Goal: Transaction & Acquisition: Purchase product/service

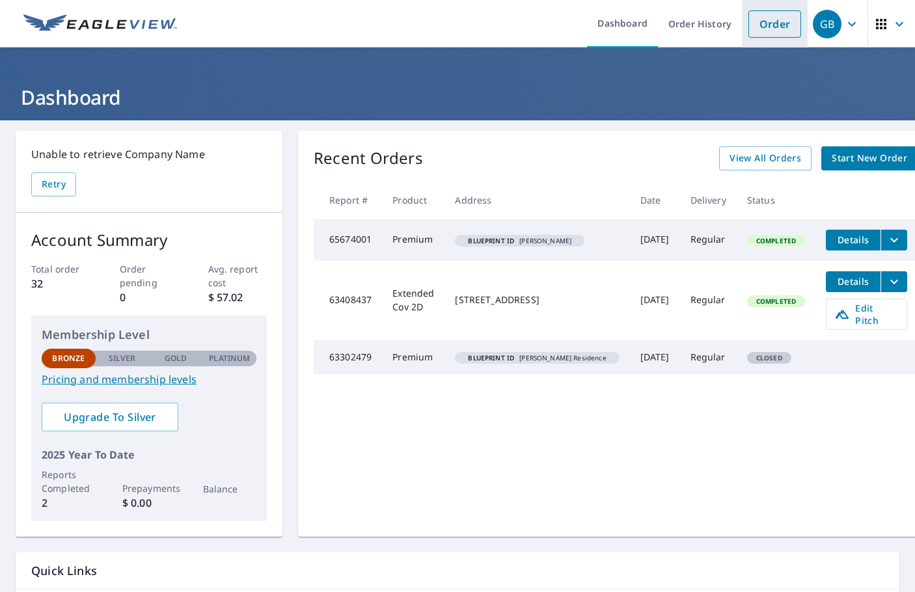
click at [765, 22] on link "Order" at bounding box center [774, 23] width 53 height 27
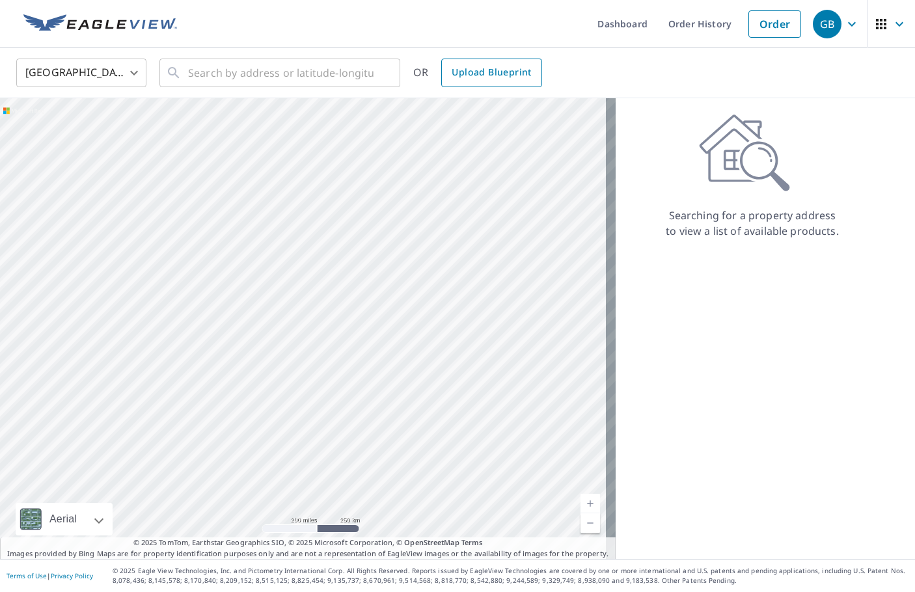
click at [488, 79] on span "Upload Blueprint" at bounding box center [491, 72] width 79 height 16
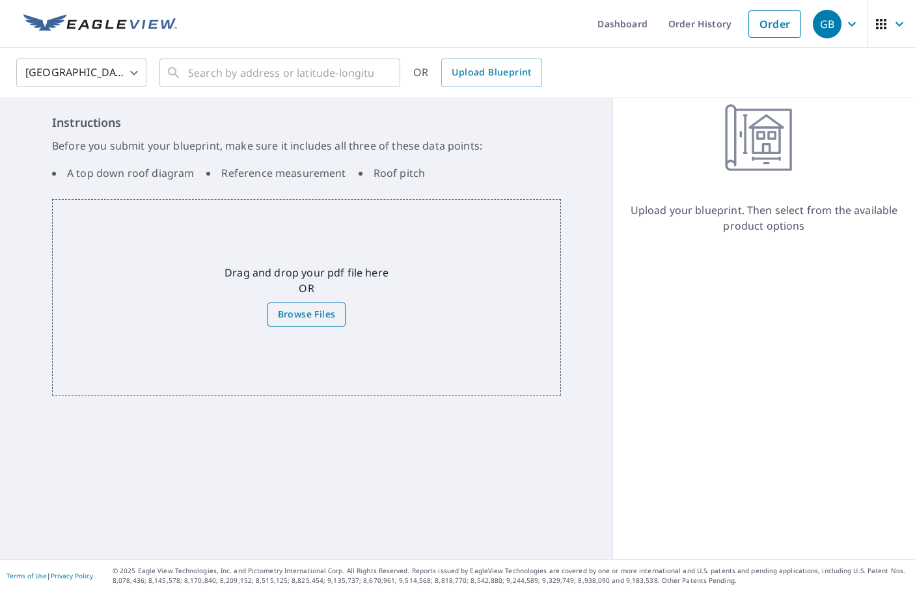
click at [296, 312] on span "Browse Files" at bounding box center [307, 315] width 58 height 16
click at [0, 0] on input "Browse Files" at bounding box center [0, 0] width 0 height 0
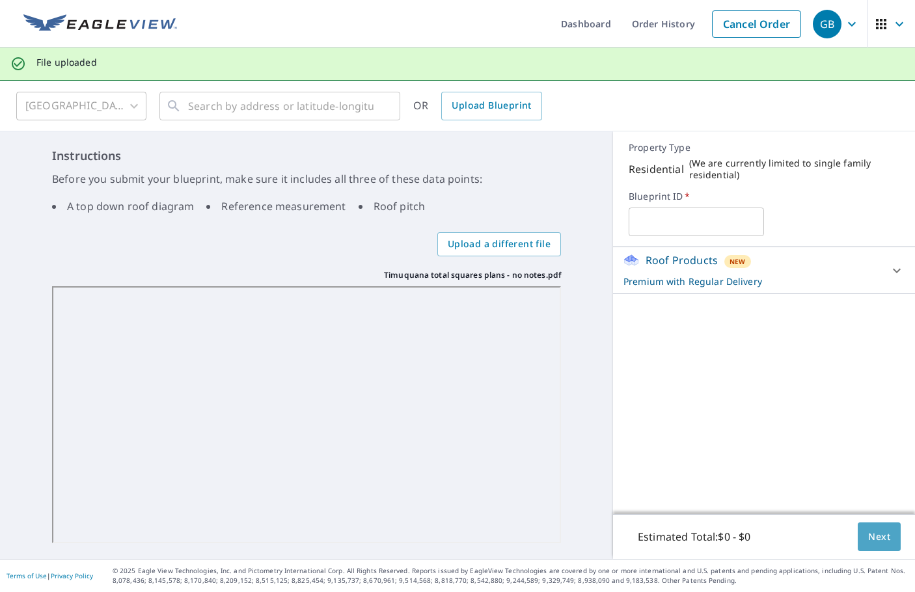
click at [858, 542] on button "Next" at bounding box center [879, 537] width 43 height 29
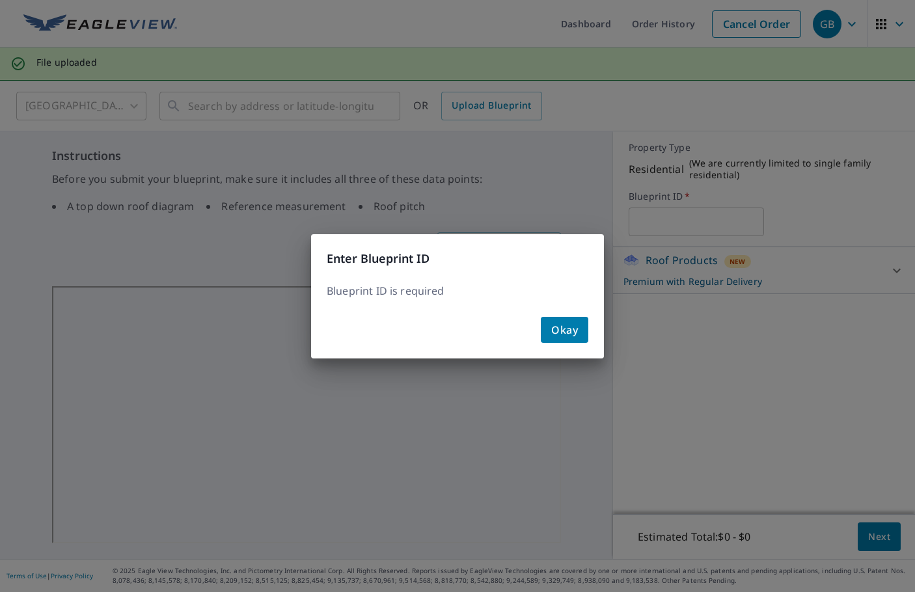
click at [571, 329] on span "Okay" at bounding box center [564, 330] width 27 height 18
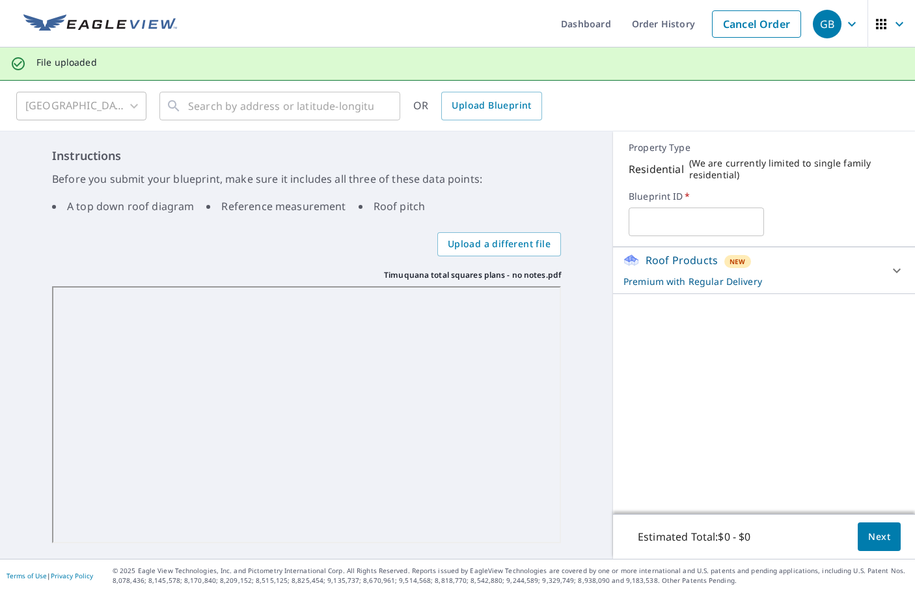
click at [644, 223] on input "text" at bounding box center [696, 222] width 135 height 36
type input "Timuquana 3 blds"
click at [868, 529] on span "Next" at bounding box center [879, 537] width 22 height 16
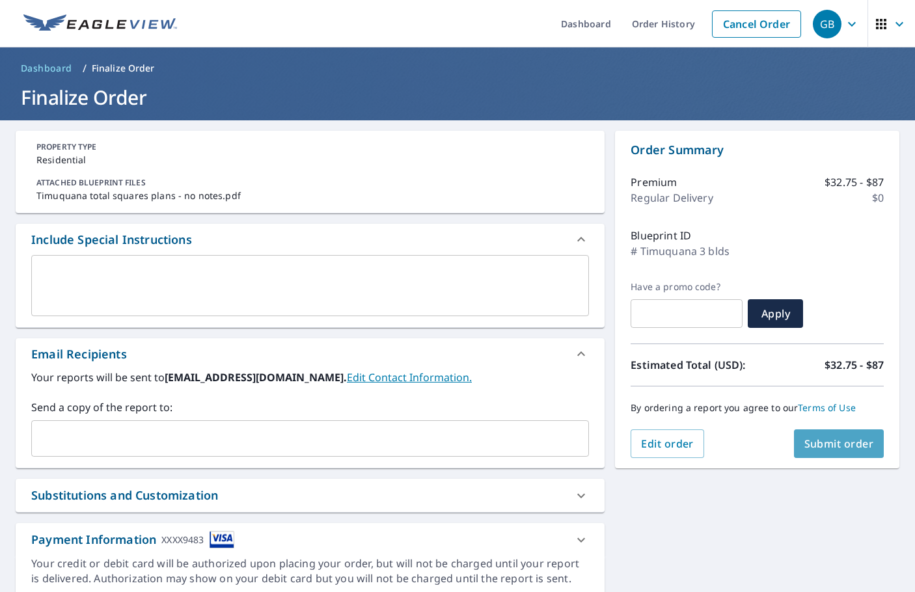
click at [834, 447] on span "Submit order" at bounding box center [839, 444] width 70 height 14
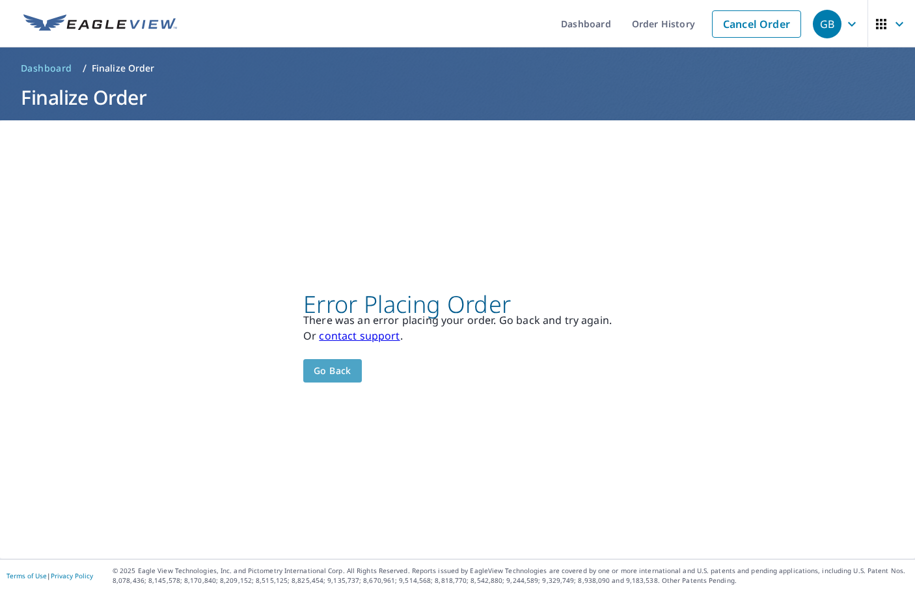
click at [333, 370] on span "Go back" at bounding box center [333, 371] width 38 height 16
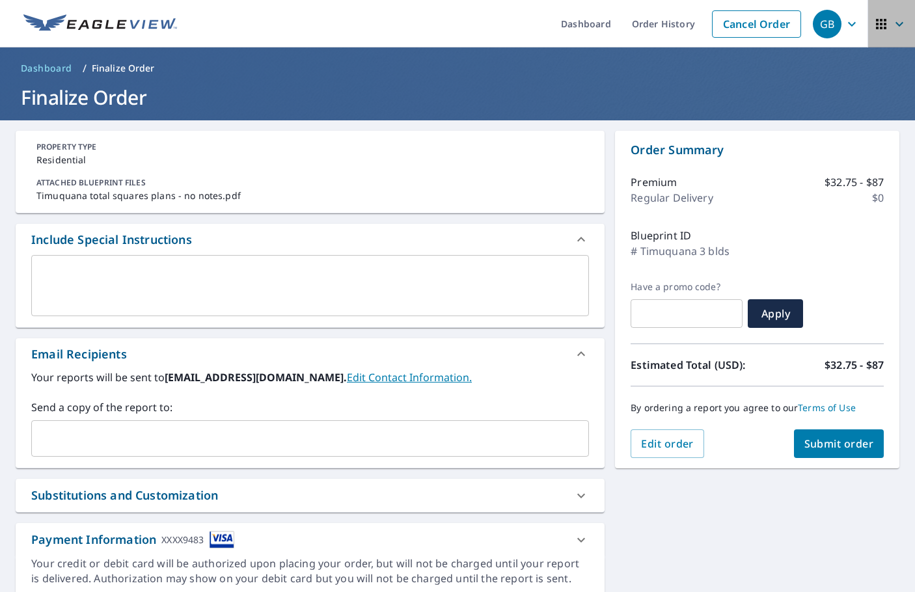
click at [876, 19] on icon "button" at bounding box center [881, 24] width 10 height 10
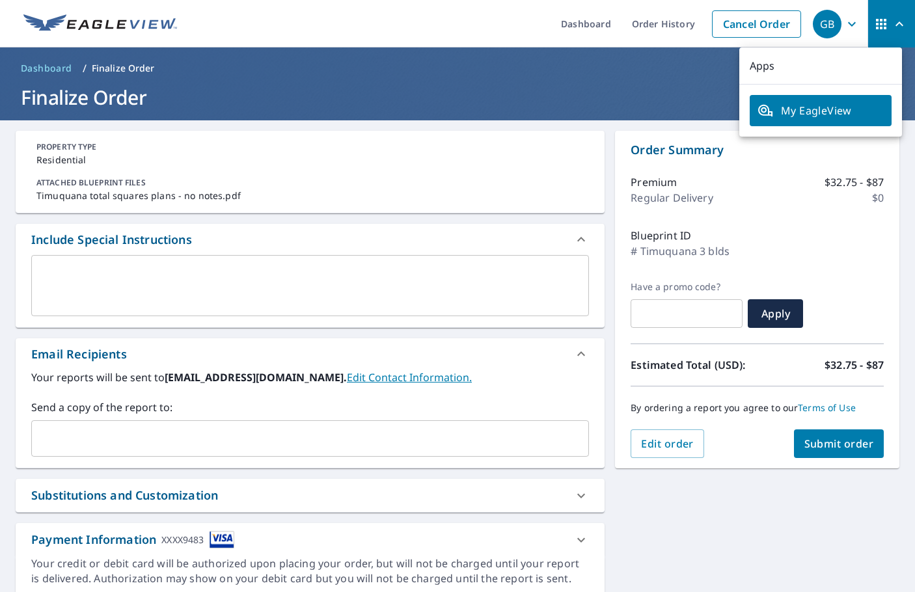
click at [844, 22] on icon "button" at bounding box center [852, 24] width 16 height 16
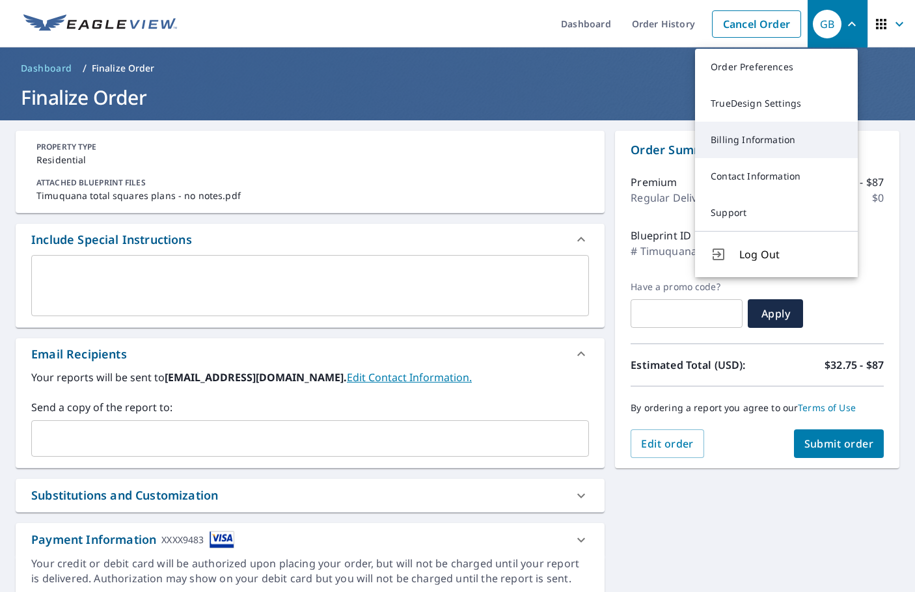
click at [730, 144] on link "Billing Information" at bounding box center [776, 140] width 163 height 36
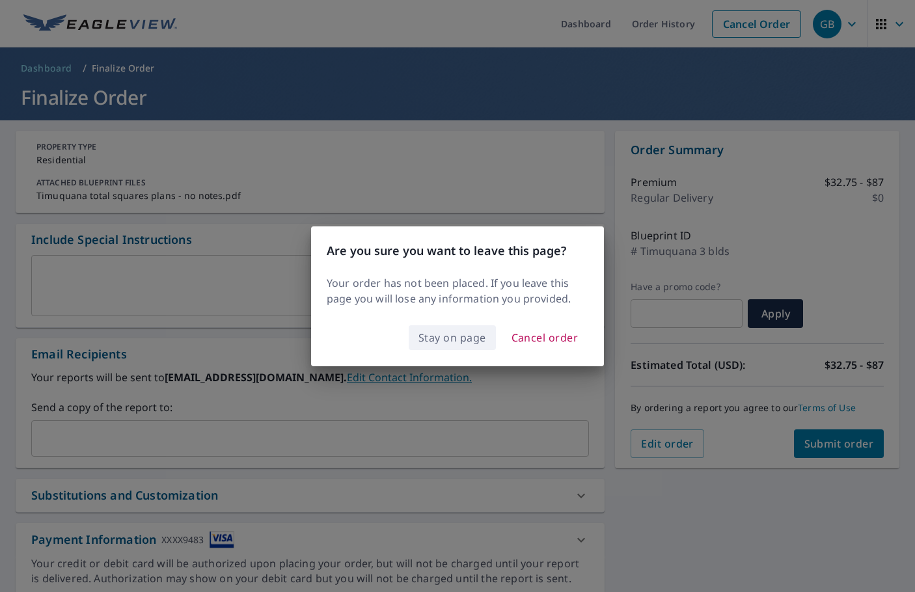
click at [451, 338] on span "Stay on page" at bounding box center [453, 338] width 68 height 18
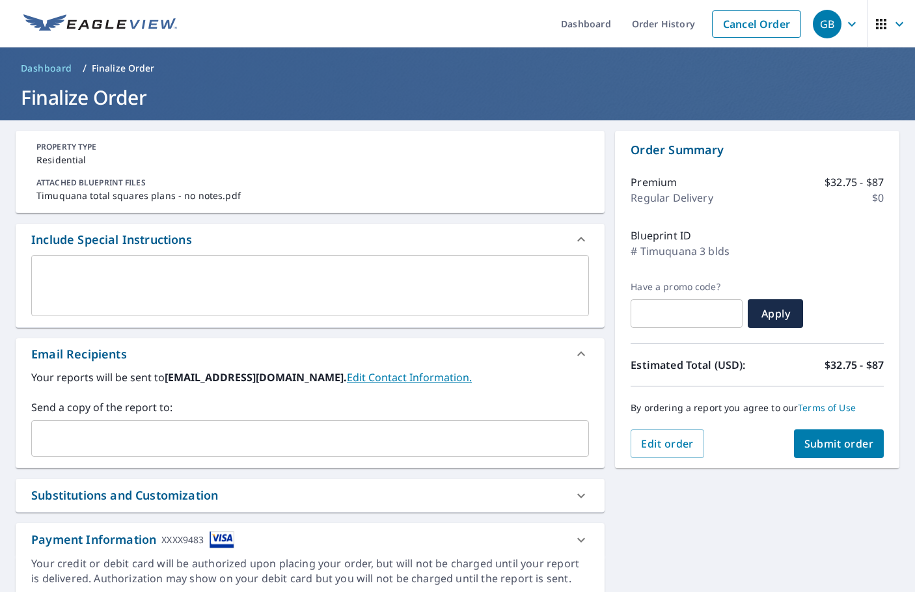
click at [818, 27] on div "GB" at bounding box center [827, 24] width 29 height 29
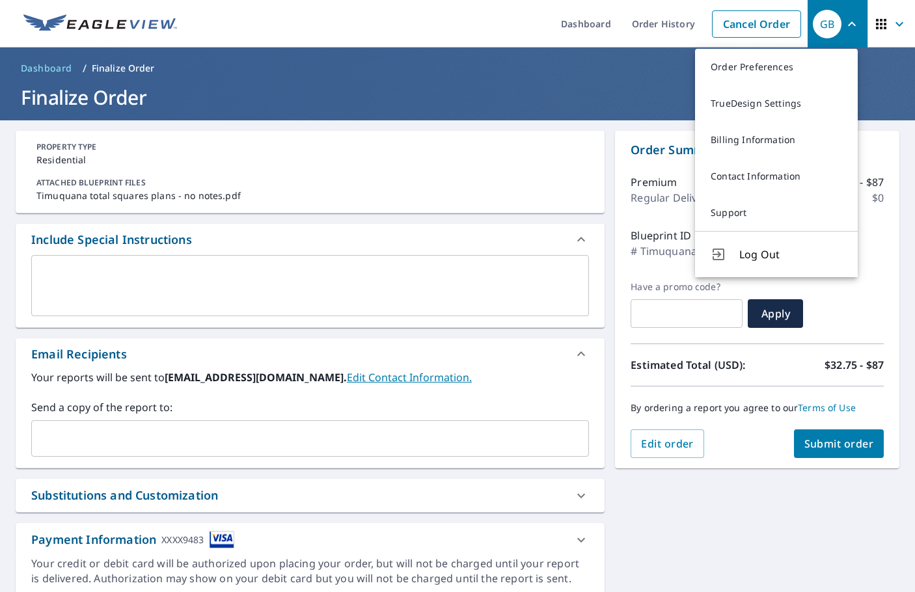
click at [696, 543] on div "**********" at bounding box center [457, 363] width 915 height 487
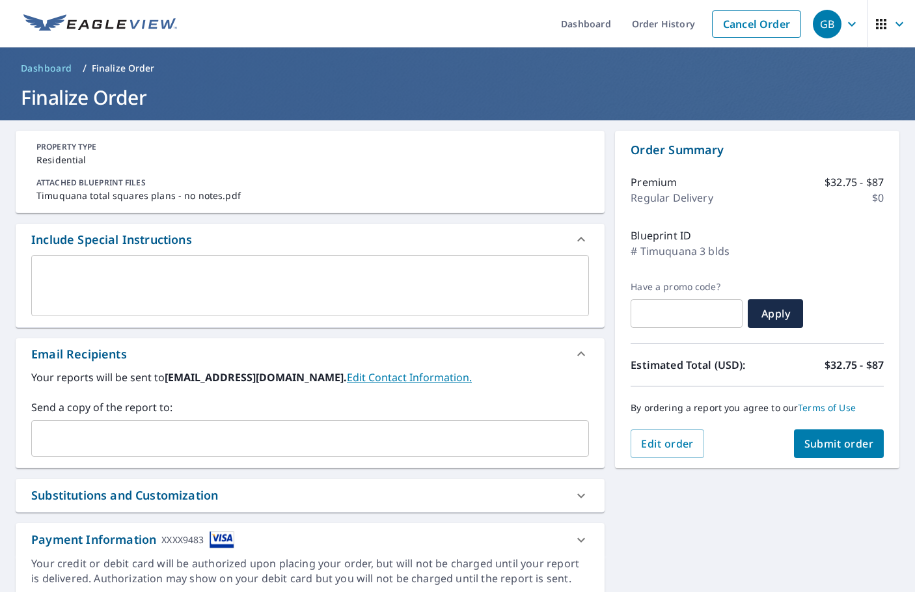
scroll to position [49, 0]
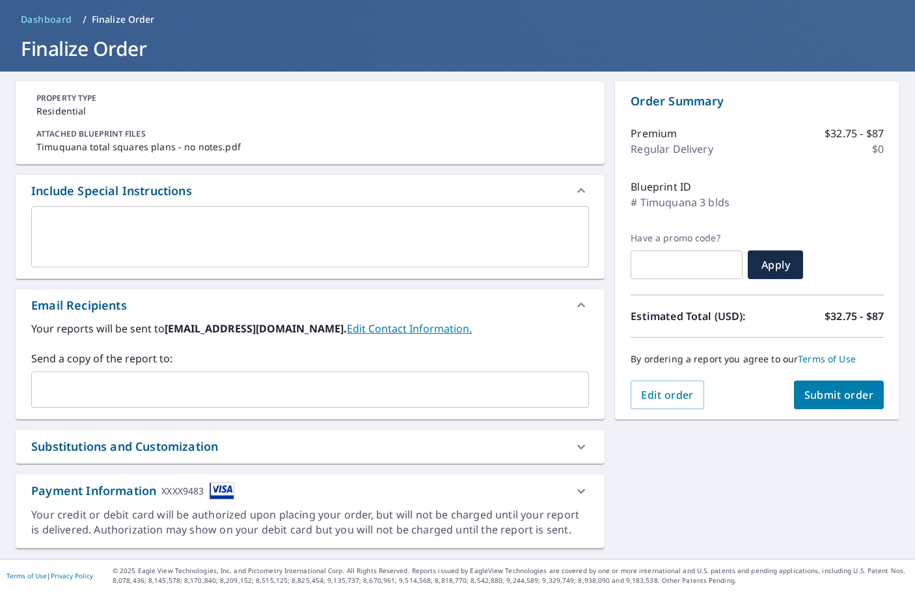
click at [219, 485] on img at bounding box center [222, 491] width 25 height 18
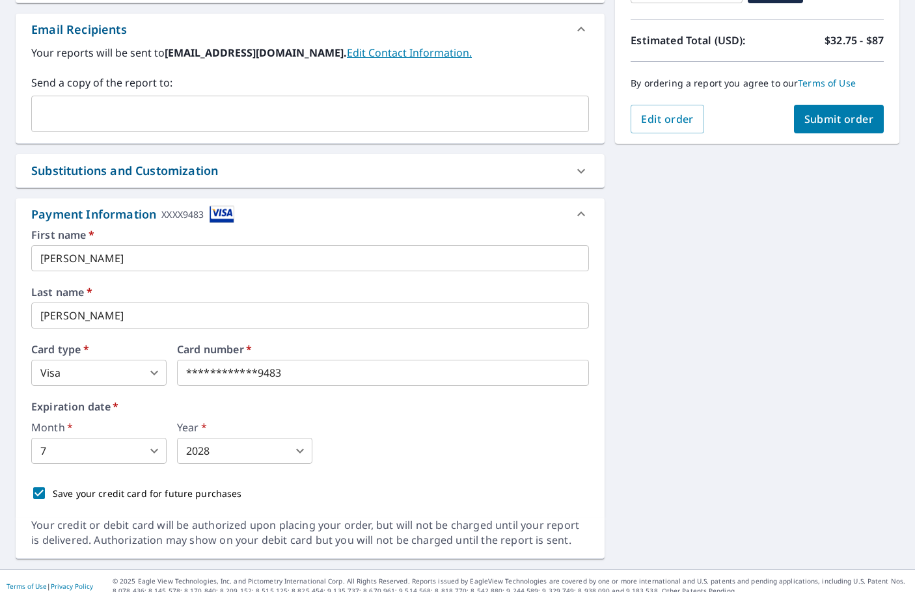
scroll to position [335, 0]
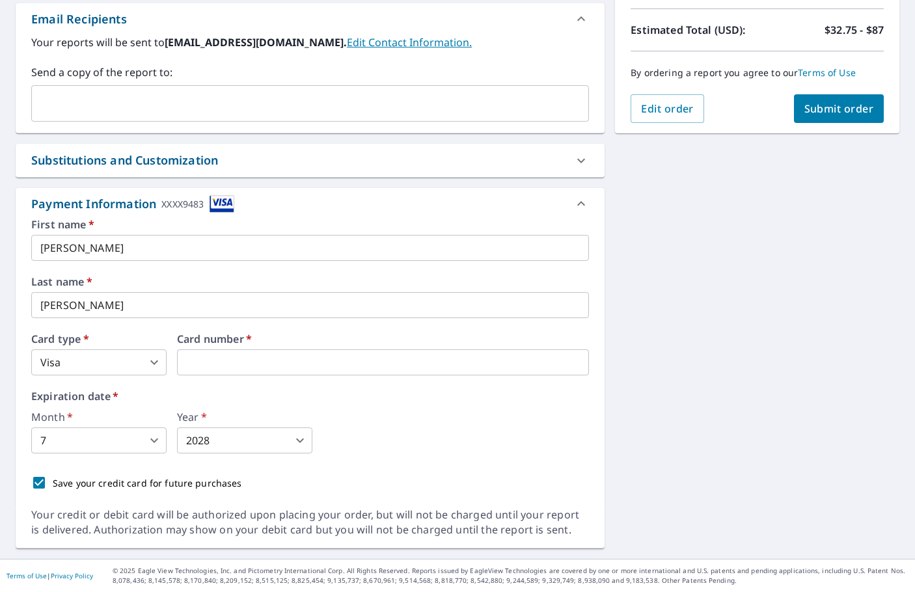
click at [438, 447] on div "Month   * 7 7 ​ Year   * 2028 2028 ​" at bounding box center [310, 433] width 558 height 42
click at [810, 108] on span "Submit order" at bounding box center [839, 109] width 70 height 14
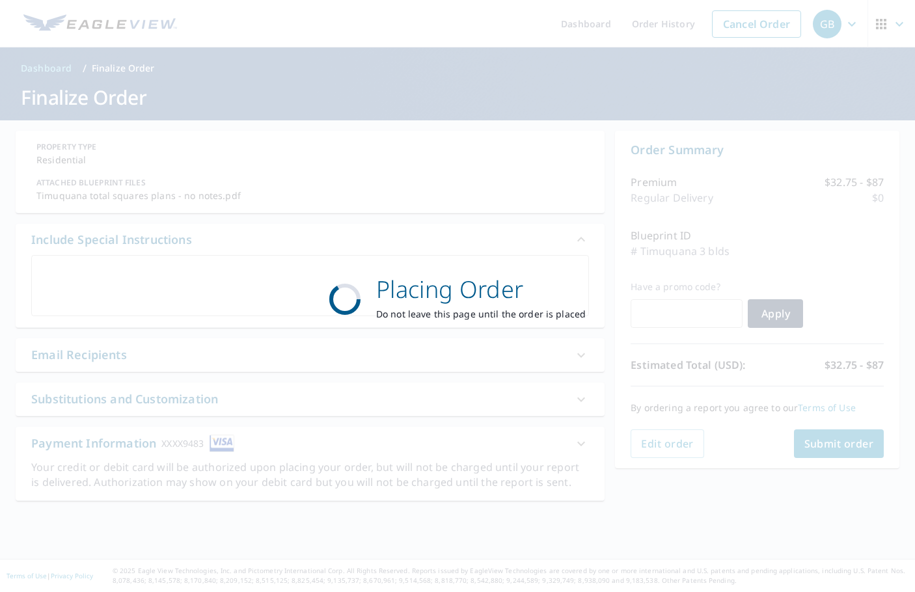
scroll to position [0, 0]
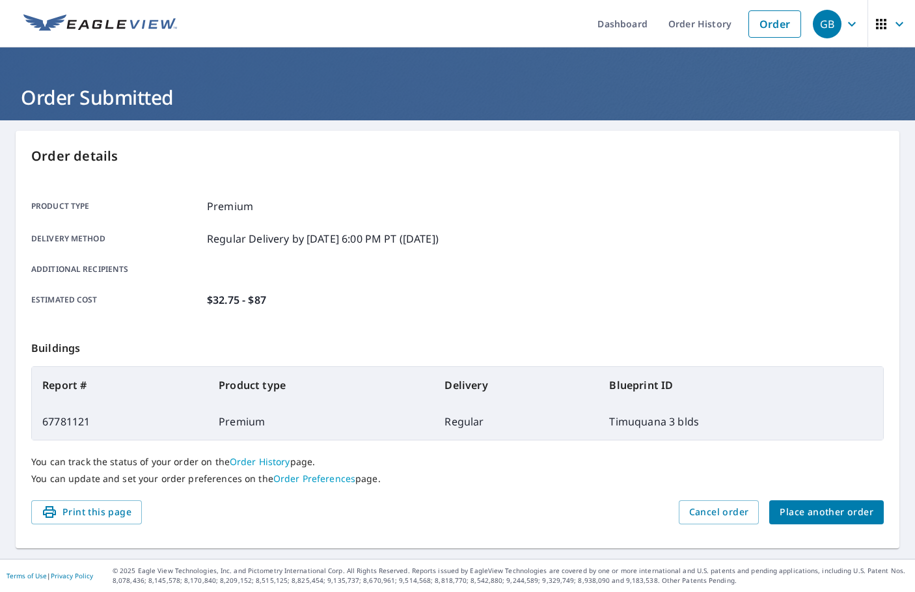
scroll to position [7, 0]
click at [828, 515] on span "Place another order" at bounding box center [827, 512] width 94 height 16
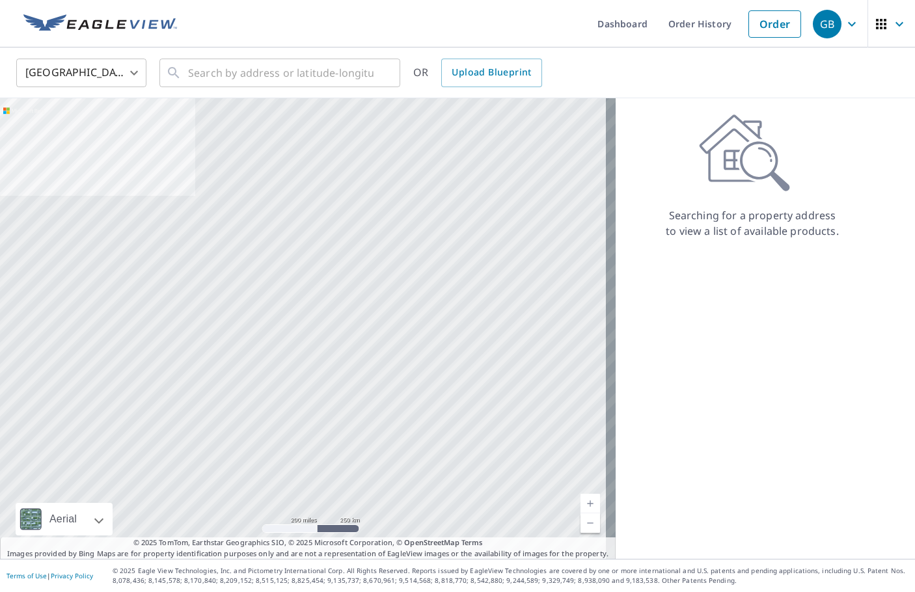
click at [381, 23] on ul "Dashboard Order History Order" at bounding box center [496, 24] width 623 height 48
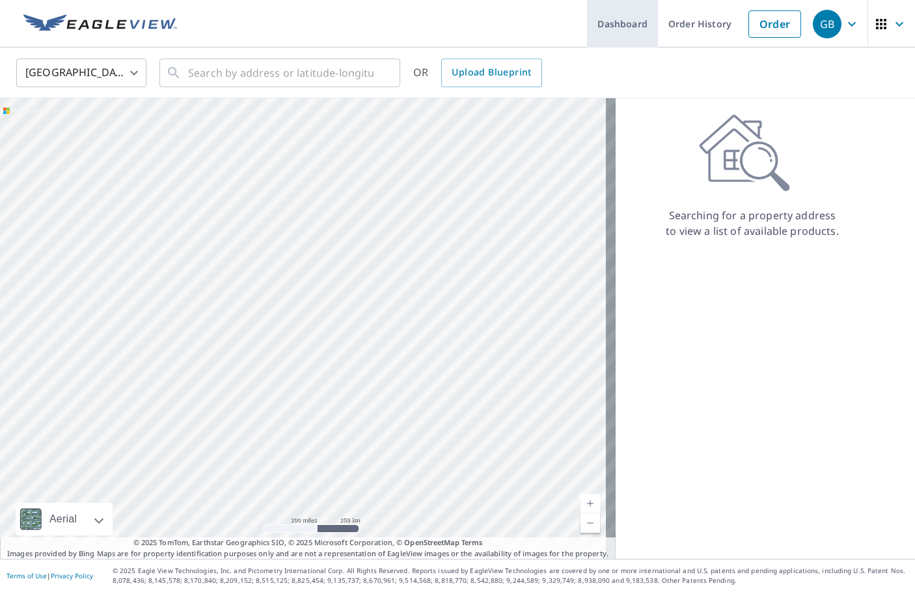
click at [587, 26] on link "Dashboard" at bounding box center [622, 24] width 71 height 48
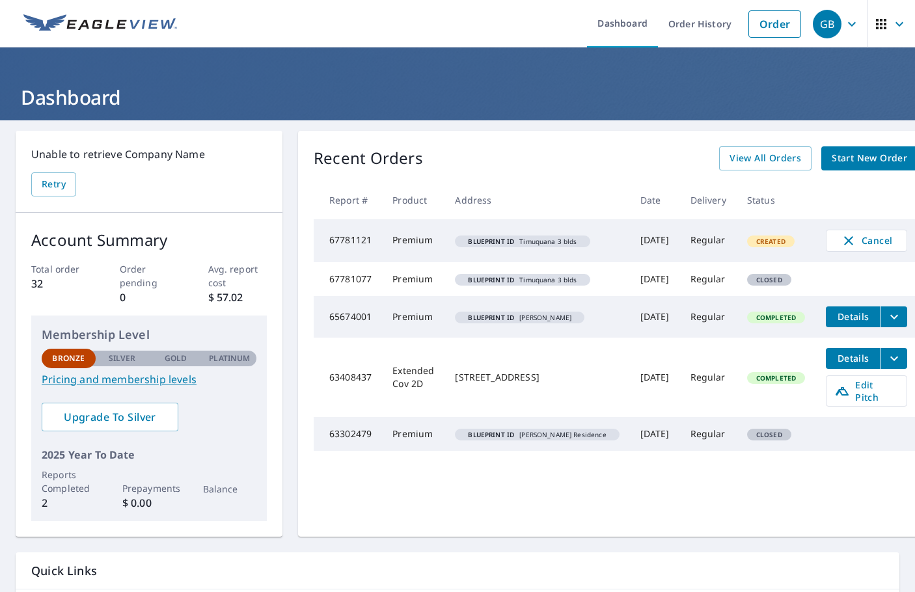
click at [518, 142] on div "Recent Orders View All Orders Start New Order Report # Product Address Date Del…" at bounding box center [615, 334] width 635 height 406
